Goal: Task Accomplishment & Management: Manage account settings

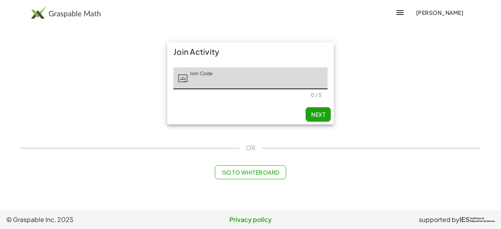
click at [416, 11] on span "[PERSON_NAME]" at bounding box center [440, 12] width 48 height 7
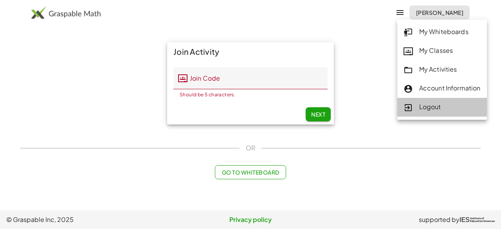
click at [433, 107] on div "Logout" at bounding box center [442, 107] width 77 height 10
